Goal: Navigation & Orientation: Find specific page/section

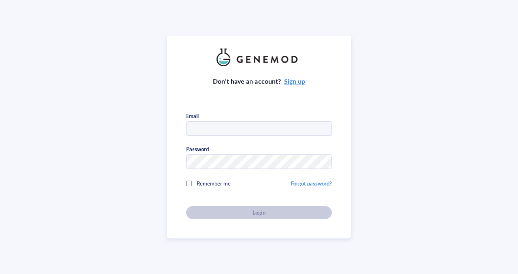
click at [242, 129] on input "text" at bounding box center [258, 129] width 145 height 15
type input "chiayin6@stanford.edu"
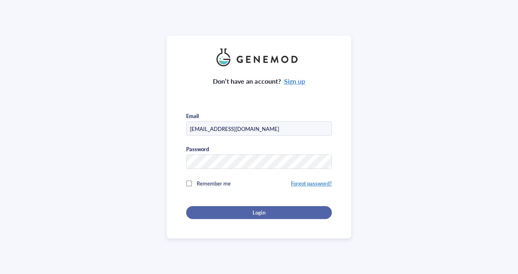
click at [265, 206] on button "Login" at bounding box center [259, 212] width 146 height 13
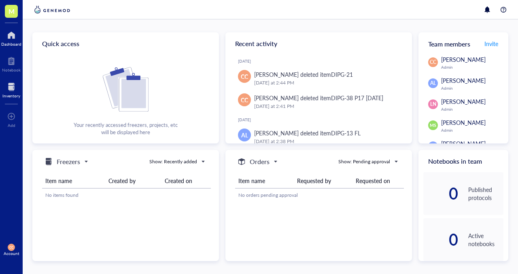
click at [8, 91] on div at bounding box center [11, 86] width 18 height 13
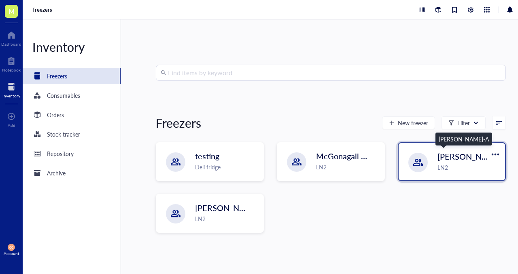
click at [451, 158] on span "[PERSON_NAME]-A" at bounding box center [473, 156] width 73 height 11
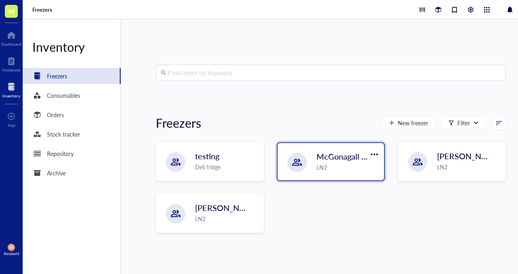
click at [330, 164] on div "LN2" at bounding box center [347, 167] width 63 height 9
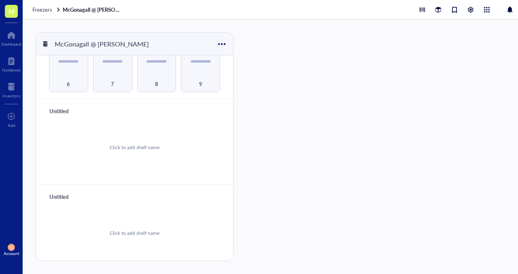
scroll to position [65, 0]
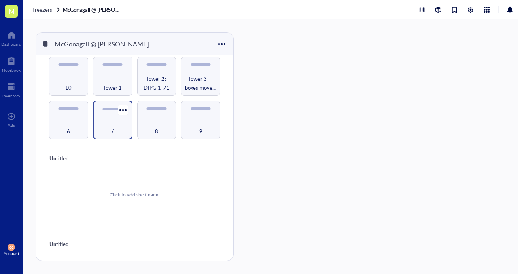
click at [104, 120] on div "7" at bounding box center [112, 127] width 31 height 18
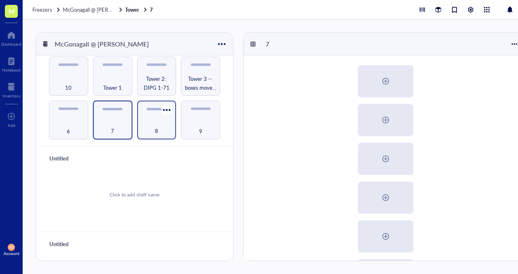
click at [150, 125] on div "8" at bounding box center [156, 127] width 31 height 18
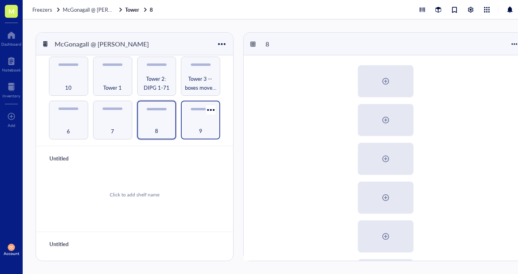
click at [181, 129] on div "9" at bounding box center [200, 120] width 39 height 39
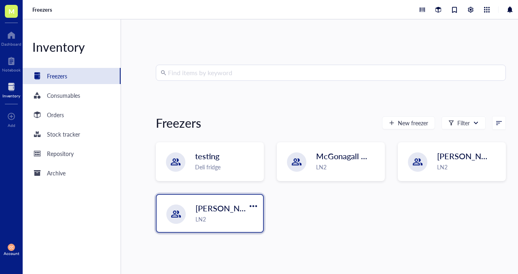
click at [238, 215] on div "LN2" at bounding box center [226, 219] width 63 height 9
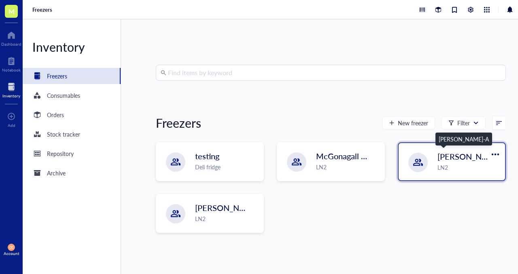
click at [445, 161] on span "[PERSON_NAME]-A" at bounding box center [473, 156] width 73 height 11
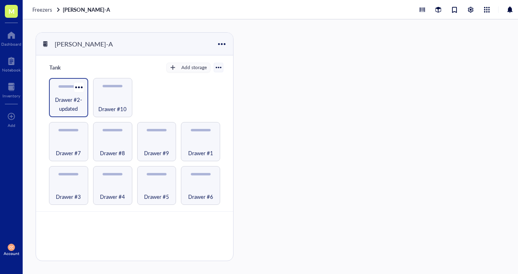
click at [68, 107] on span "Drawer #2-updated" at bounding box center [68, 104] width 31 height 18
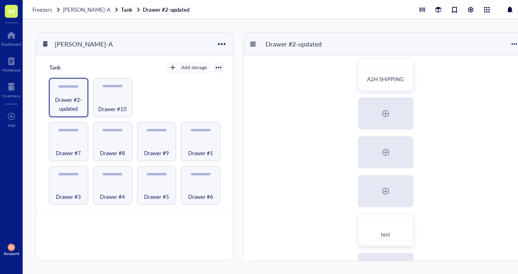
scroll to position [201, 0]
click at [117, 101] on div "Drawer #10" at bounding box center [112, 104] width 31 height 18
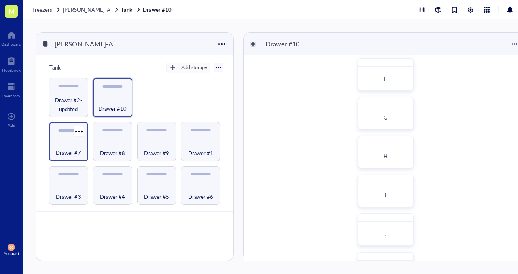
click at [65, 146] on div "Drawer #7" at bounding box center [68, 148] width 31 height 18
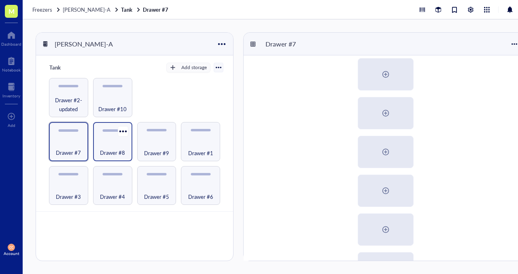
click at [113, 144] on div "Drawer #8" at bounding box center [112, 148] width 31 height 18
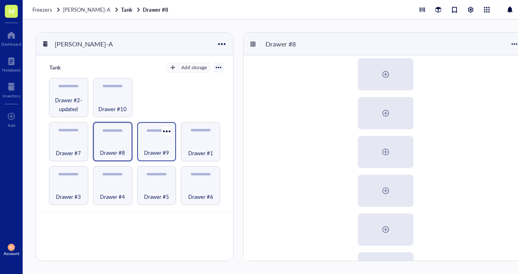
click at [171, 144] on div "Drawer #9" at bounding box center [156, 148] width 31 height 18
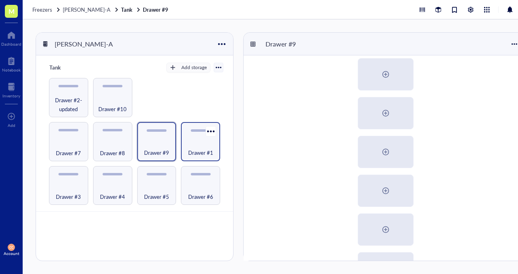
click at [195, 144] on div "Drawer #1" at bounding box center [200, 148] width 31 height 18
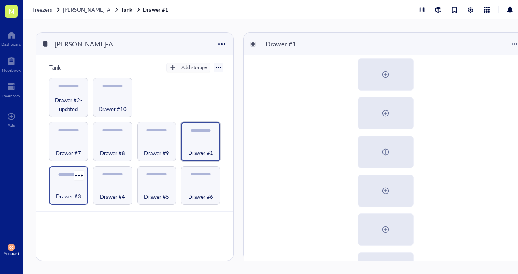
click at [59, 184] on div "Drawer #3" at bounding box center [68, 192] width 31 height 18
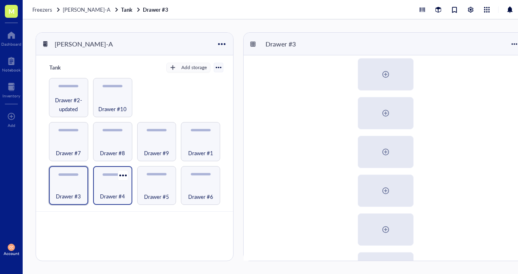
click at [113, 195] on span "Drawer #4" at bounding box center [112, 196] width 25 height 9
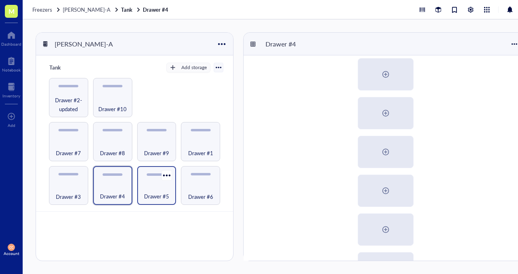
click at [161, 195] on span "Drawer #5" at bounding box center [156, 196] width 25 height 9
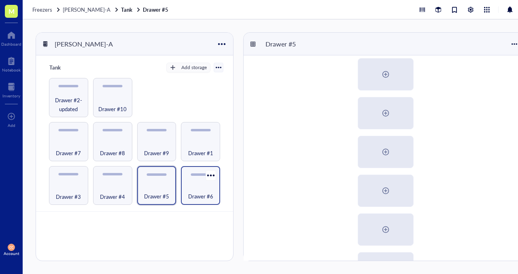
click at [202, 199] on span "Drawer #6" at bounding box center [200, 196] width 25 height 9
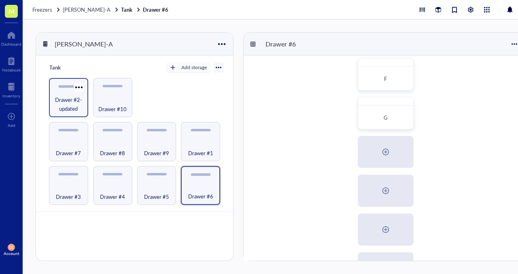
click at [65, 92] on div "Drawer #2-updated" at bounding box center [68, 97] width 39 height 39
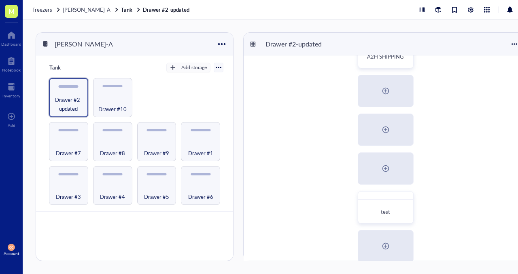
scroll to position [222, 0]
click at [376, 215] on div "test" at bounding box center [385, 213] width 41 height 8
